Goal: Task Accomplishment & Management: Manage account settings

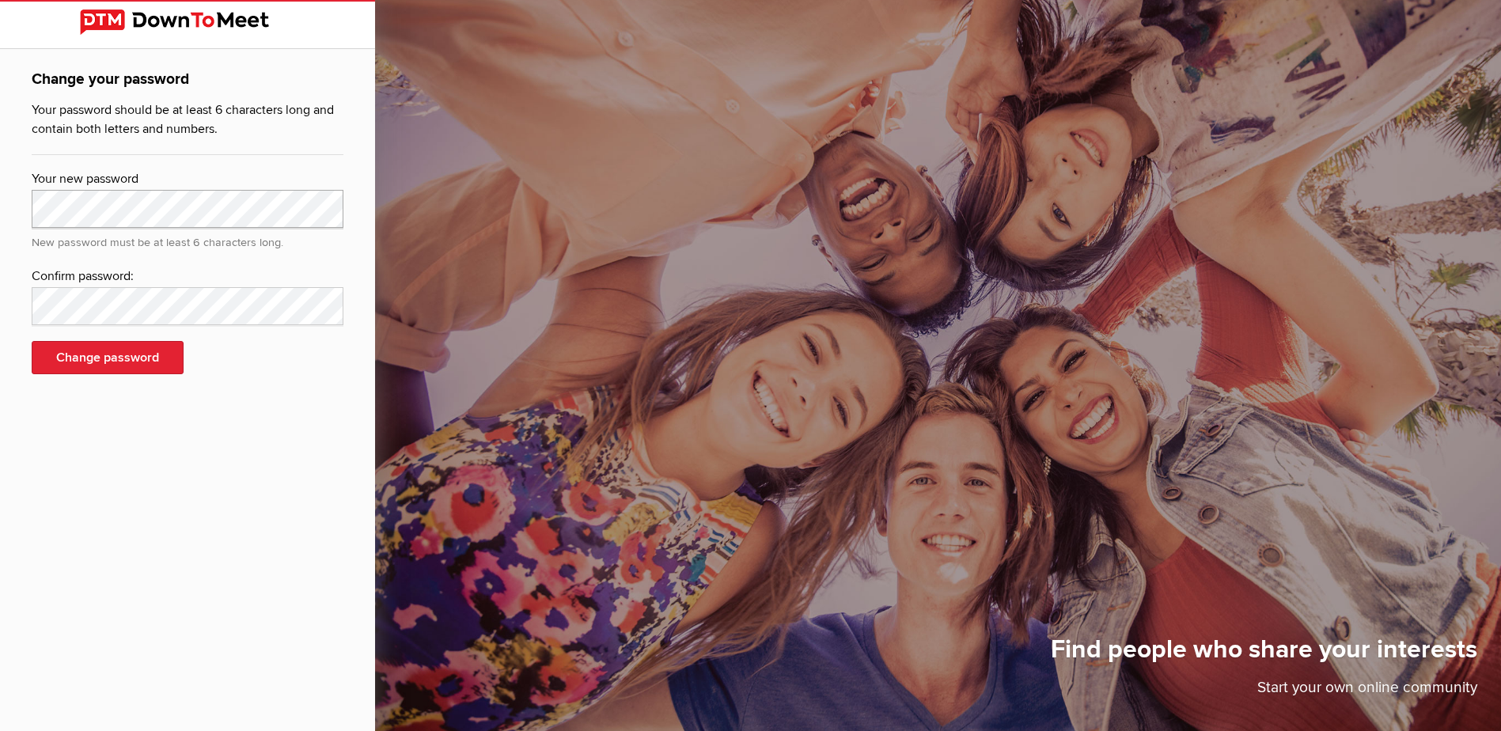
click at [5, 205] on div "Change your password Your password should be at least 6 characters long and con…" at bounding box center [187, 230] width 375 height 363
click at [102, 349] on button "Change password" at bounding box center [108, 357] width 152 height 33
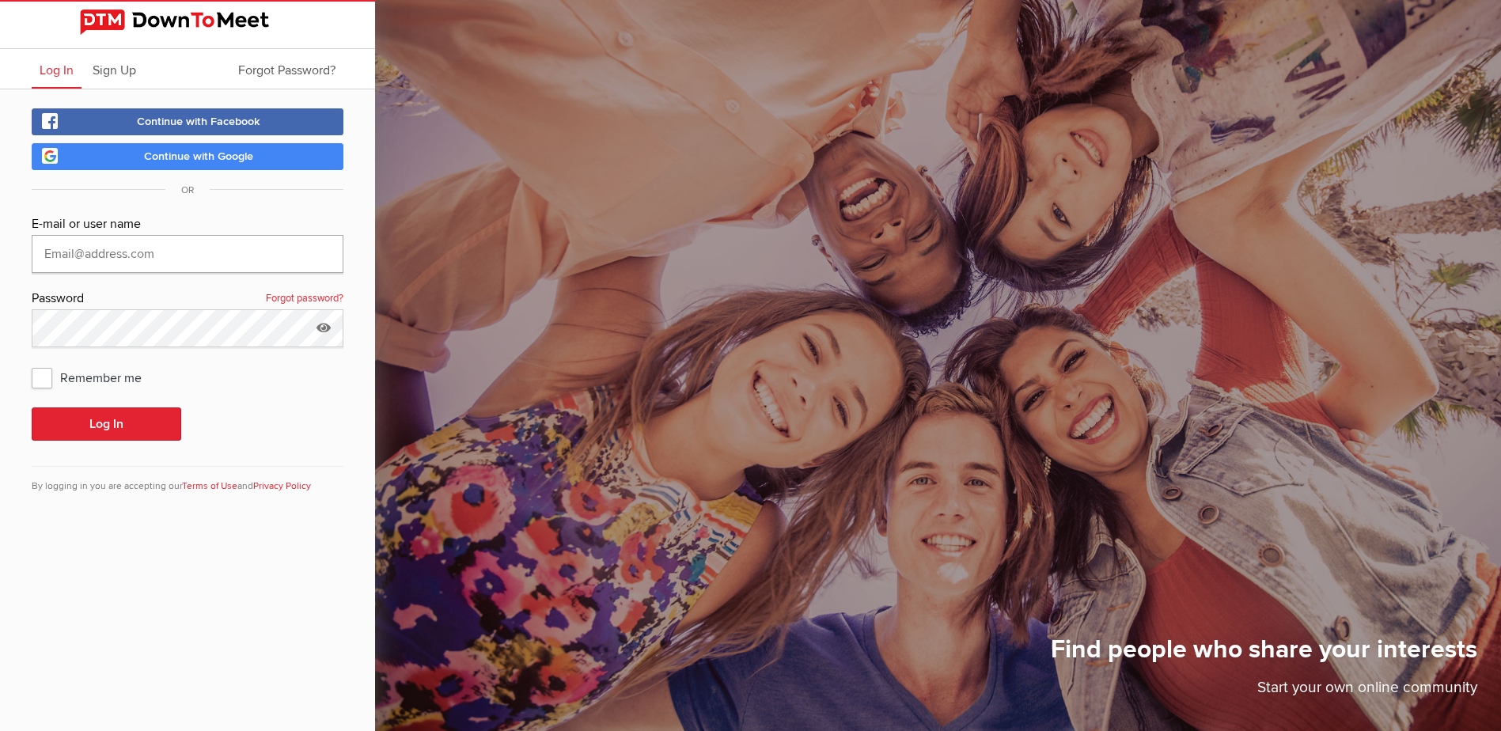
click at [82, 247] on input "text" at bounding box center [188, 254] width 312 height 38
type input "[EMAIL_ADDRESS][DOMAIN_NAME]"
click at [156, 424] on button "Log In" at bounding box center [107, 423] width 150 height 33
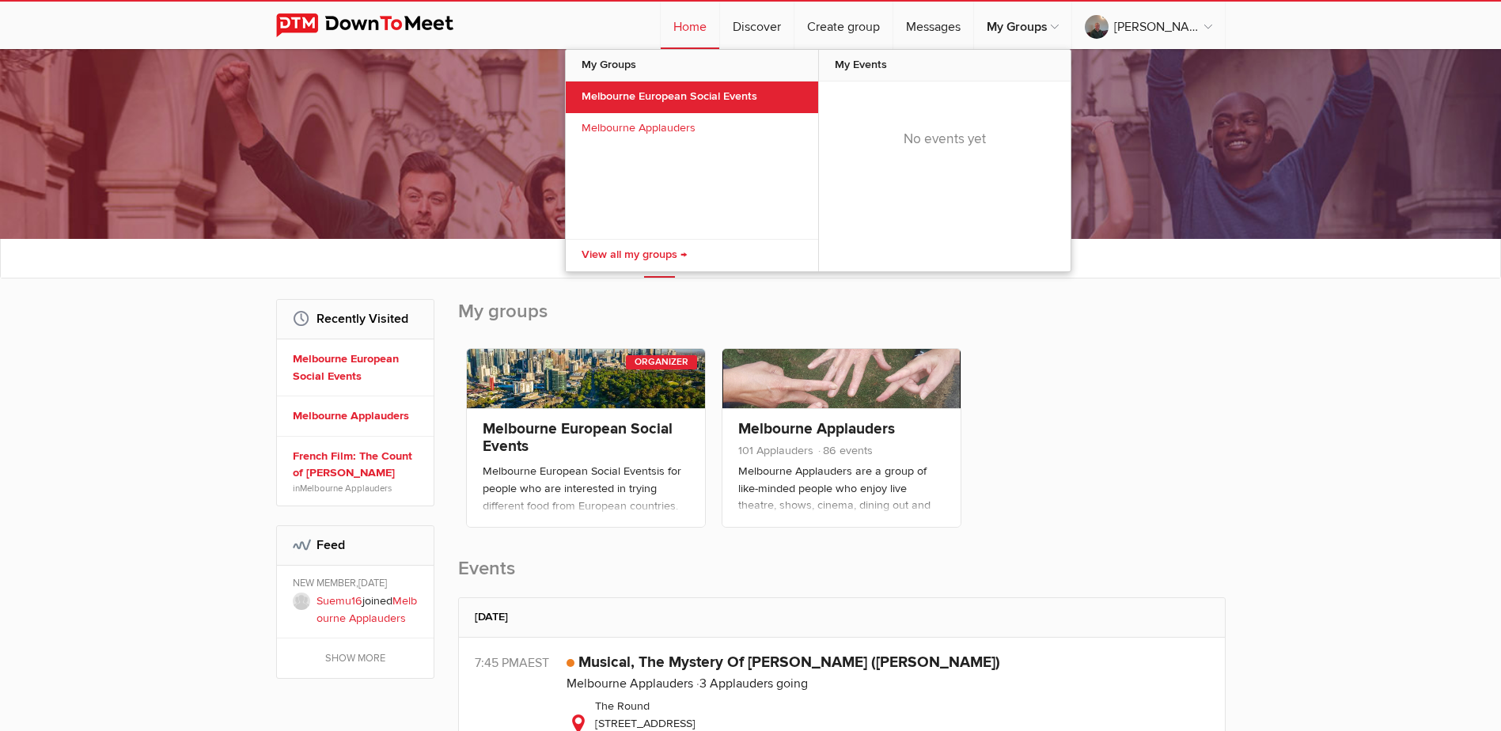
click at [801, 88] on link "Melbourne European Social Events" at bounding box center [692, 97] width 252 height 32
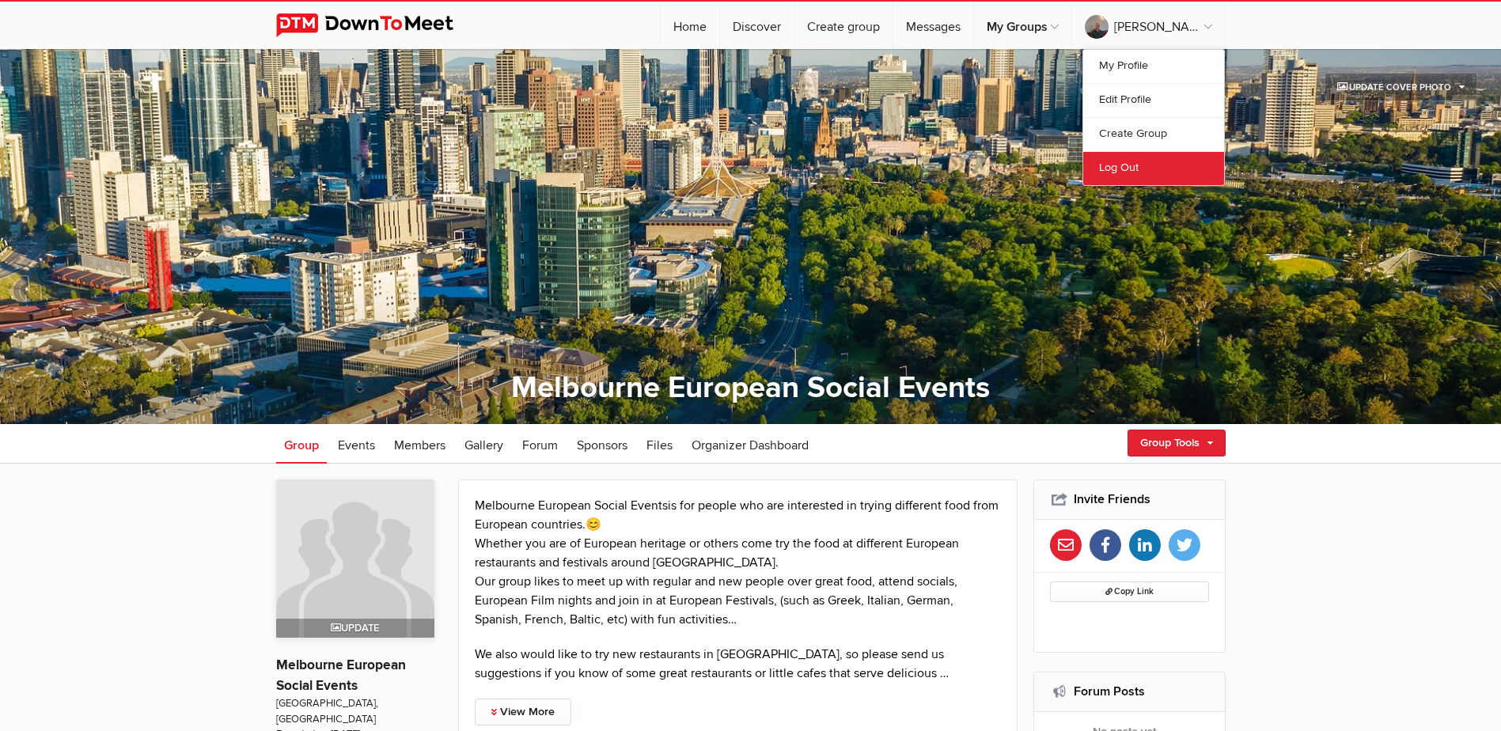
click at [1138, 171] on link "Log Out" at bounding box center [1153, 168] width 141 height 34
